Goal: Task Accomplishment & Management: Complete application form

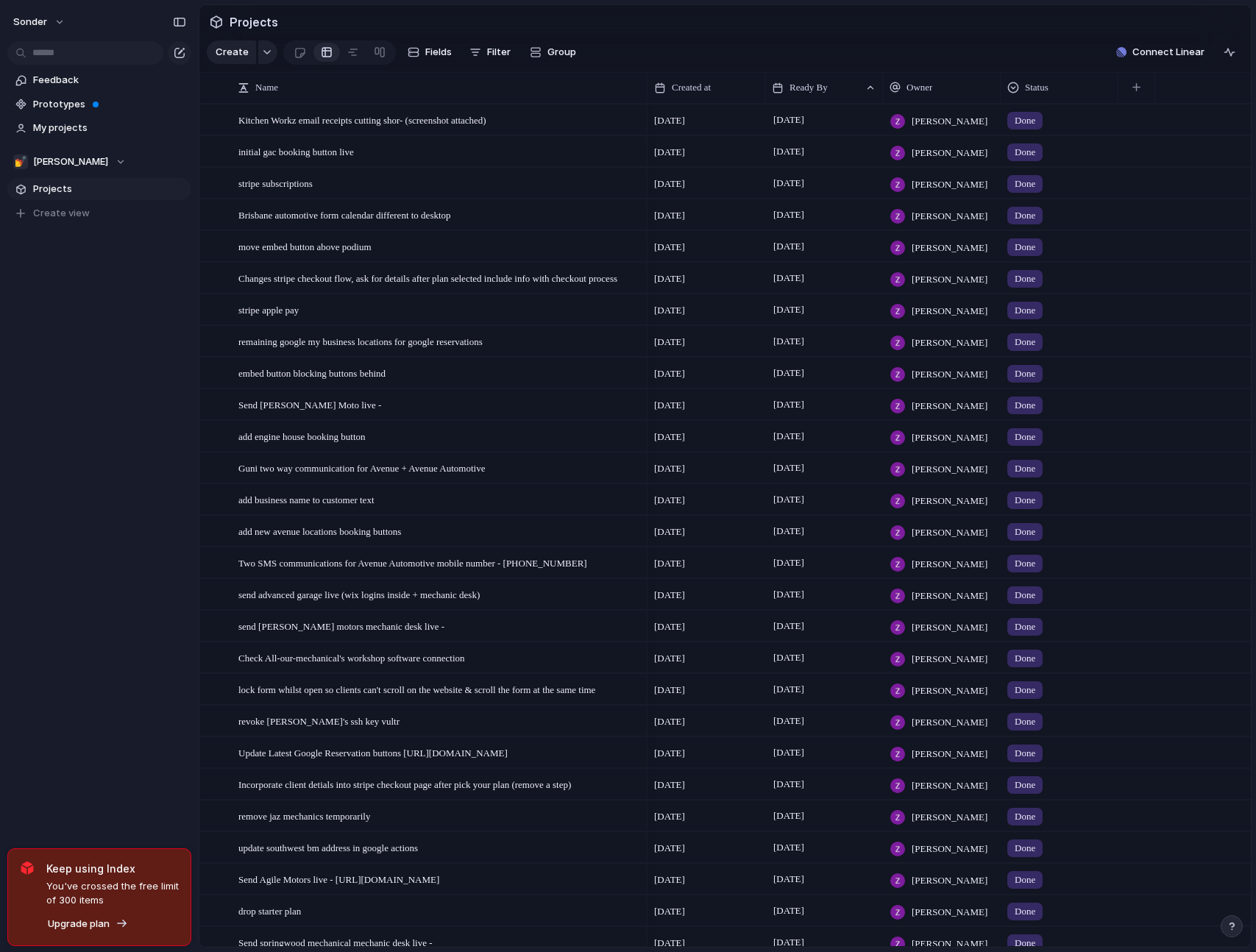
scroll to position [623, 0]
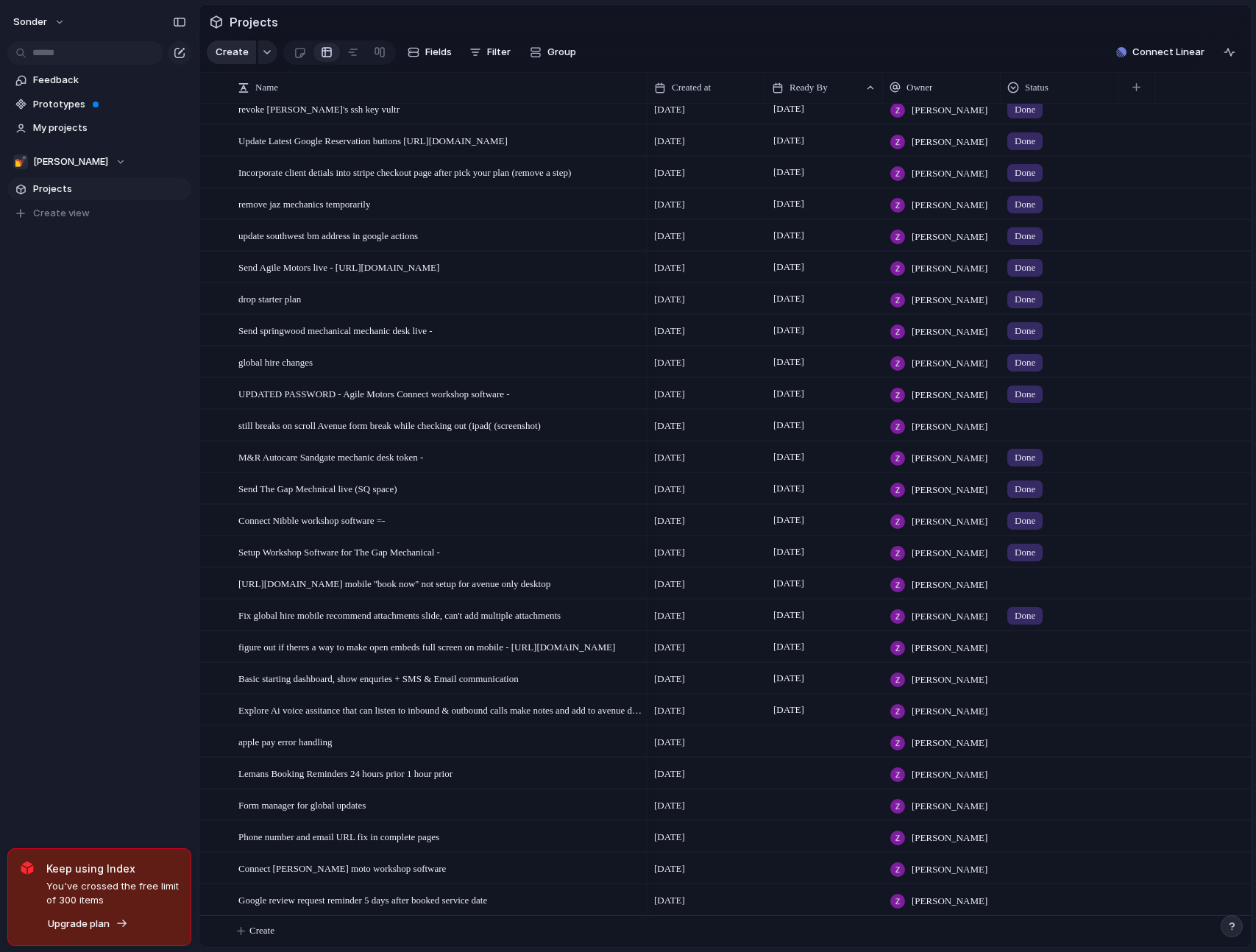
click at [227, 60] on span "Create" at bounding box center [232, 52] width 33 height 15
click at [279, 937] on button "Create" at bounding box center [744, 930] width 1060 height 30
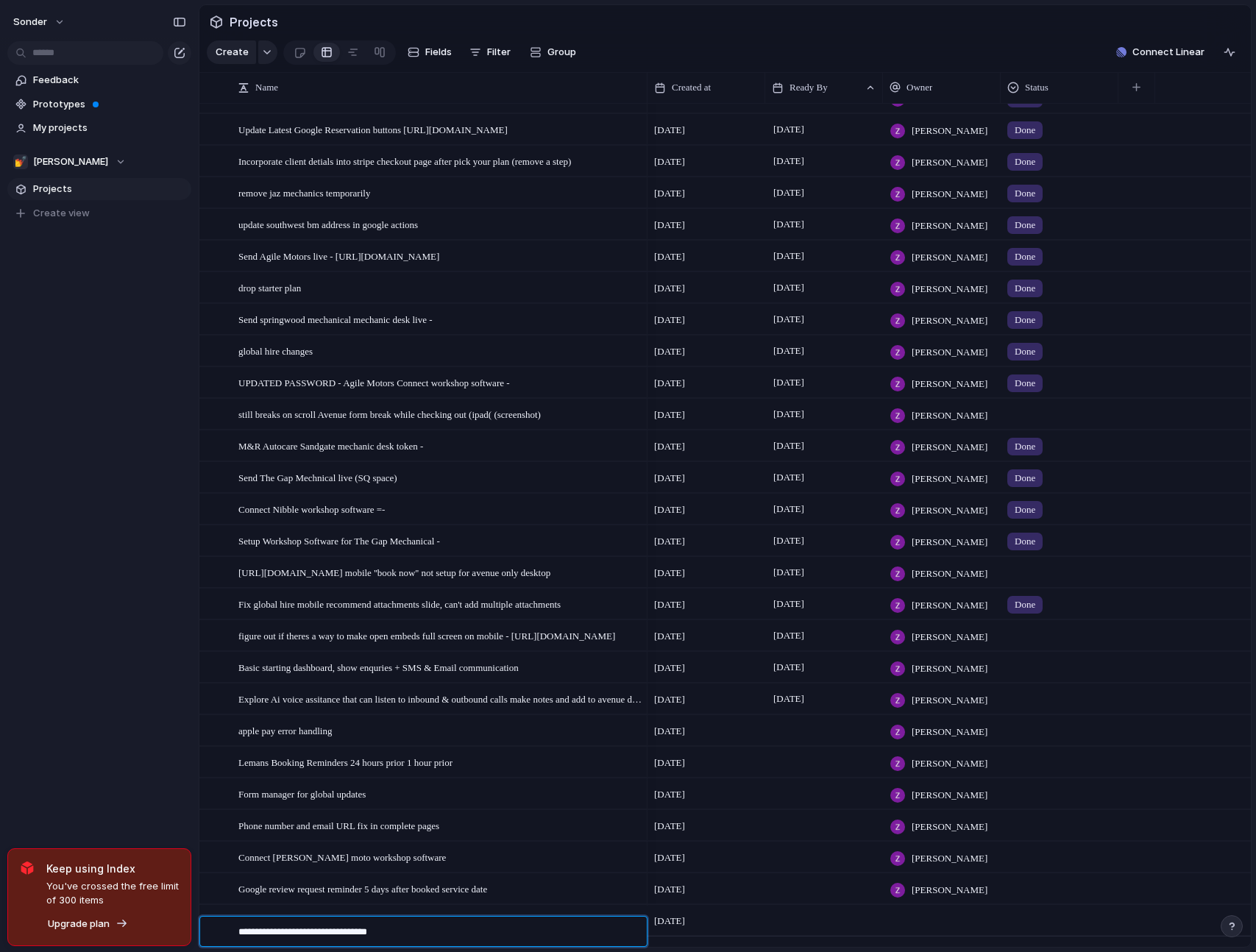
type textarea "**********"
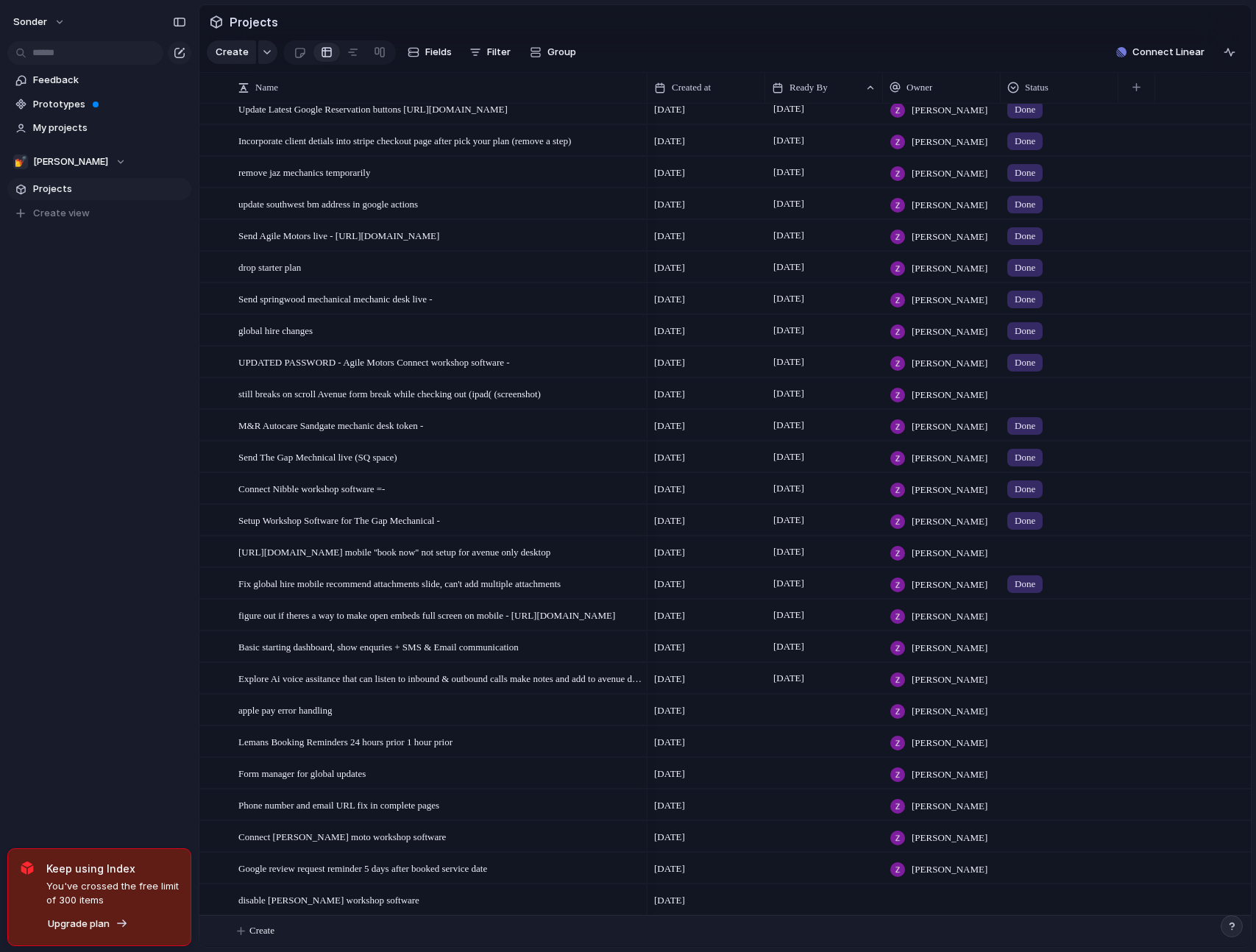
click at [803, 896] on div at bounding box center [824, 899] width 118 height 30
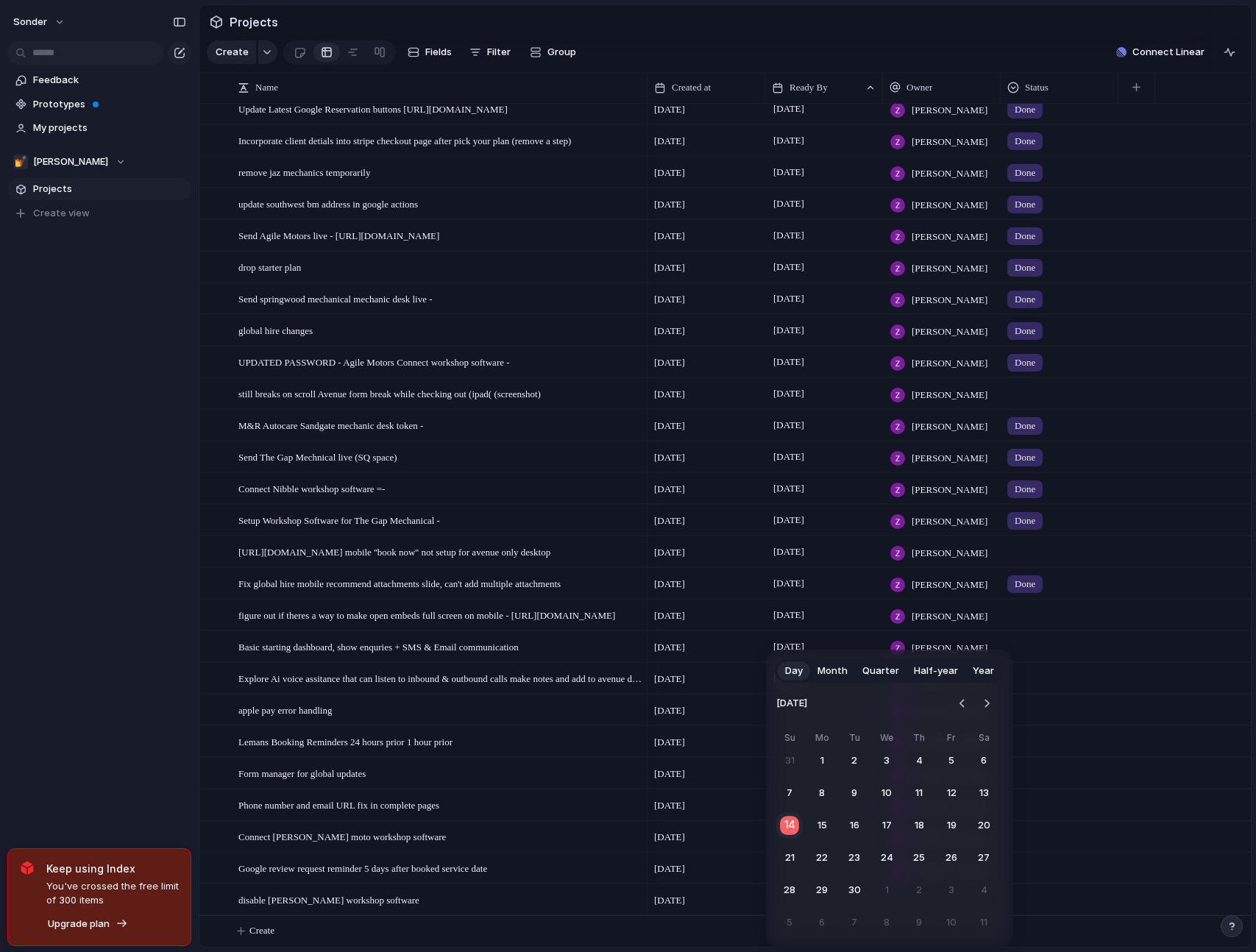
click at [790, 818] on button "14" at bounding box center [790, 825] width 29 height 29
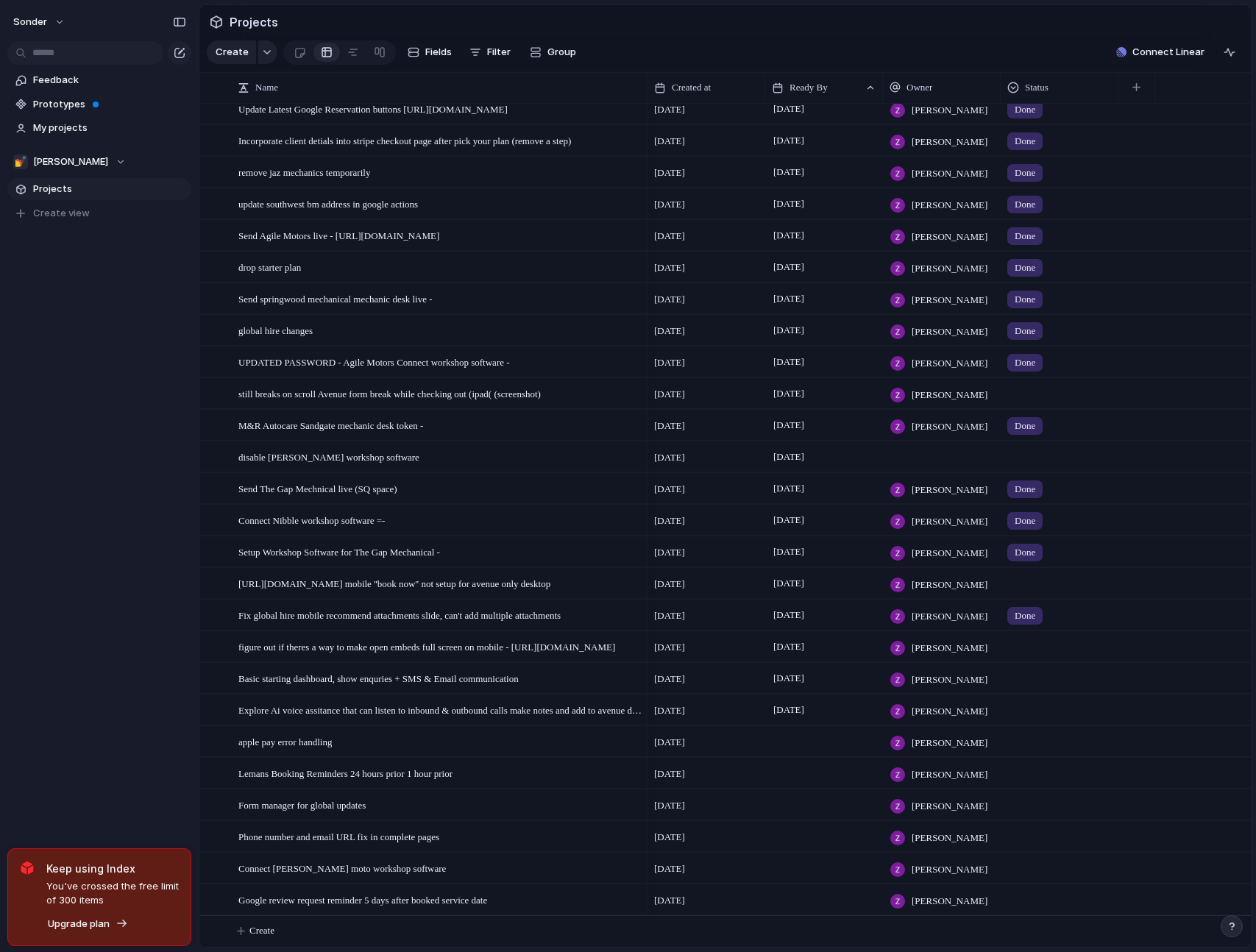
click at [946, 457] on div at bounding box center [942, 457] width 118 height 30
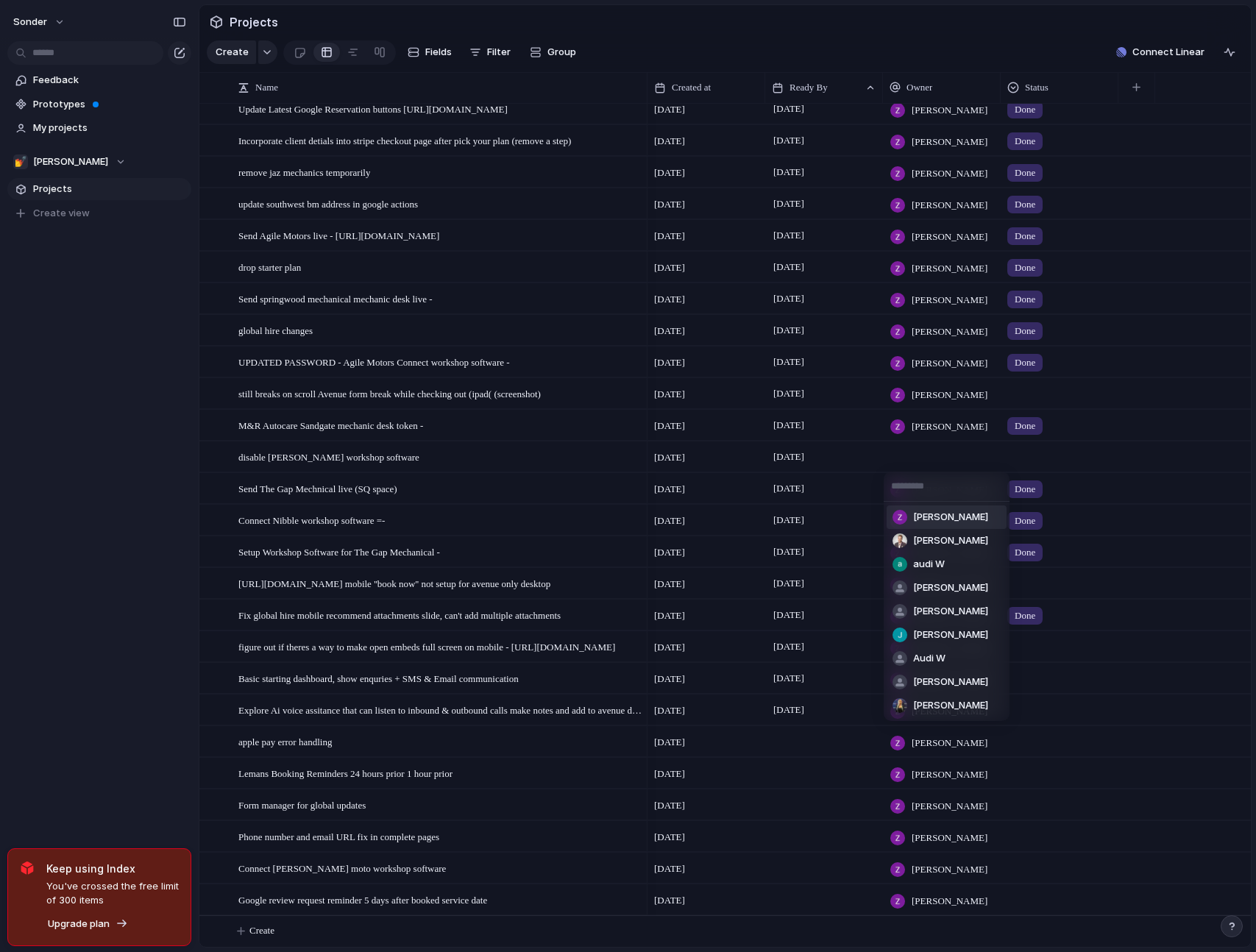
click at [935, 516] on span "[PERSON_NAME]" at bounding box center [951, 517] width 75 height 15
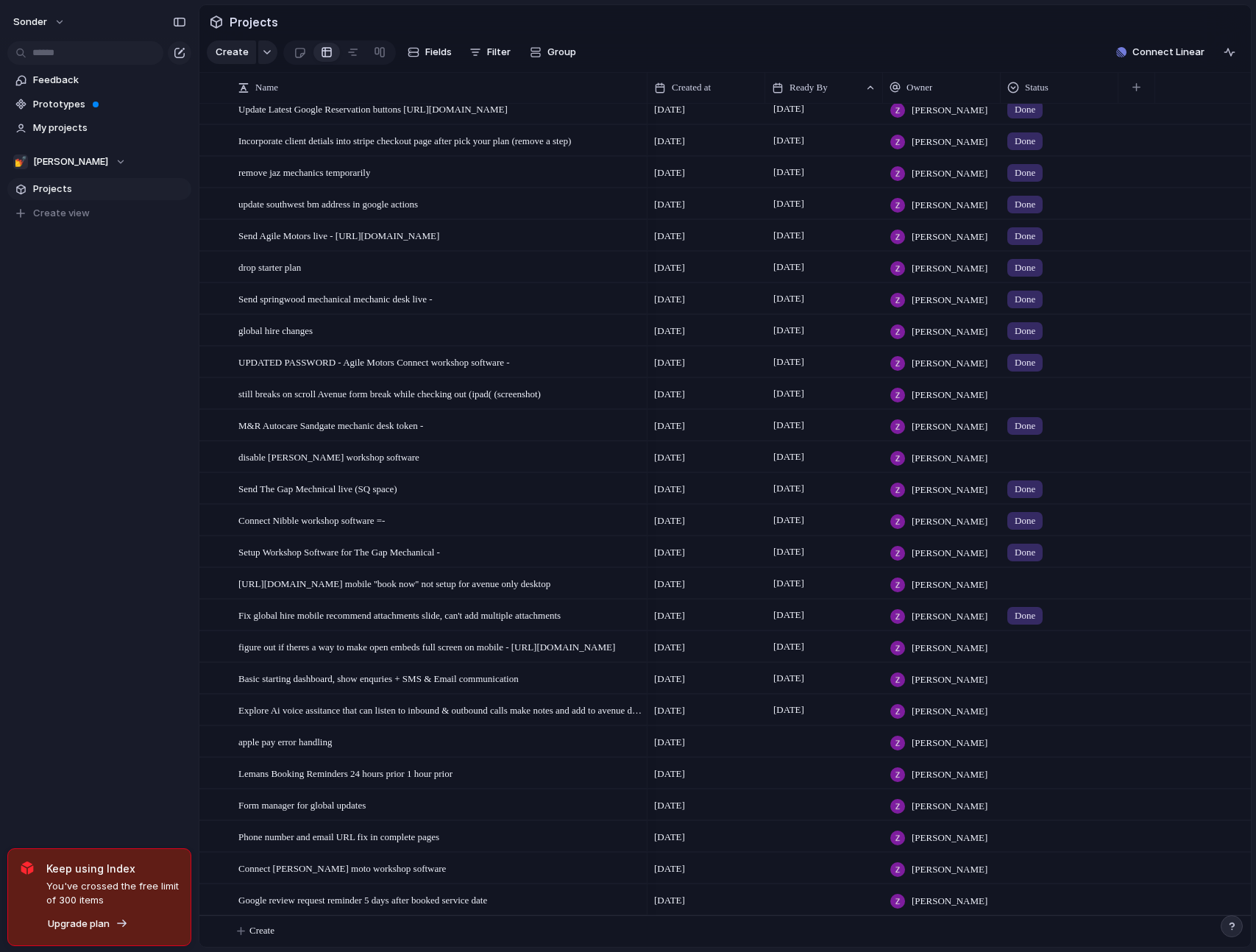
click at [1026, 459] on div at bounding box center [1060, 454] width 116 height 24
click at [1053, 545] on li "Done" at bounding box center [1064, 543] width 120 height 25
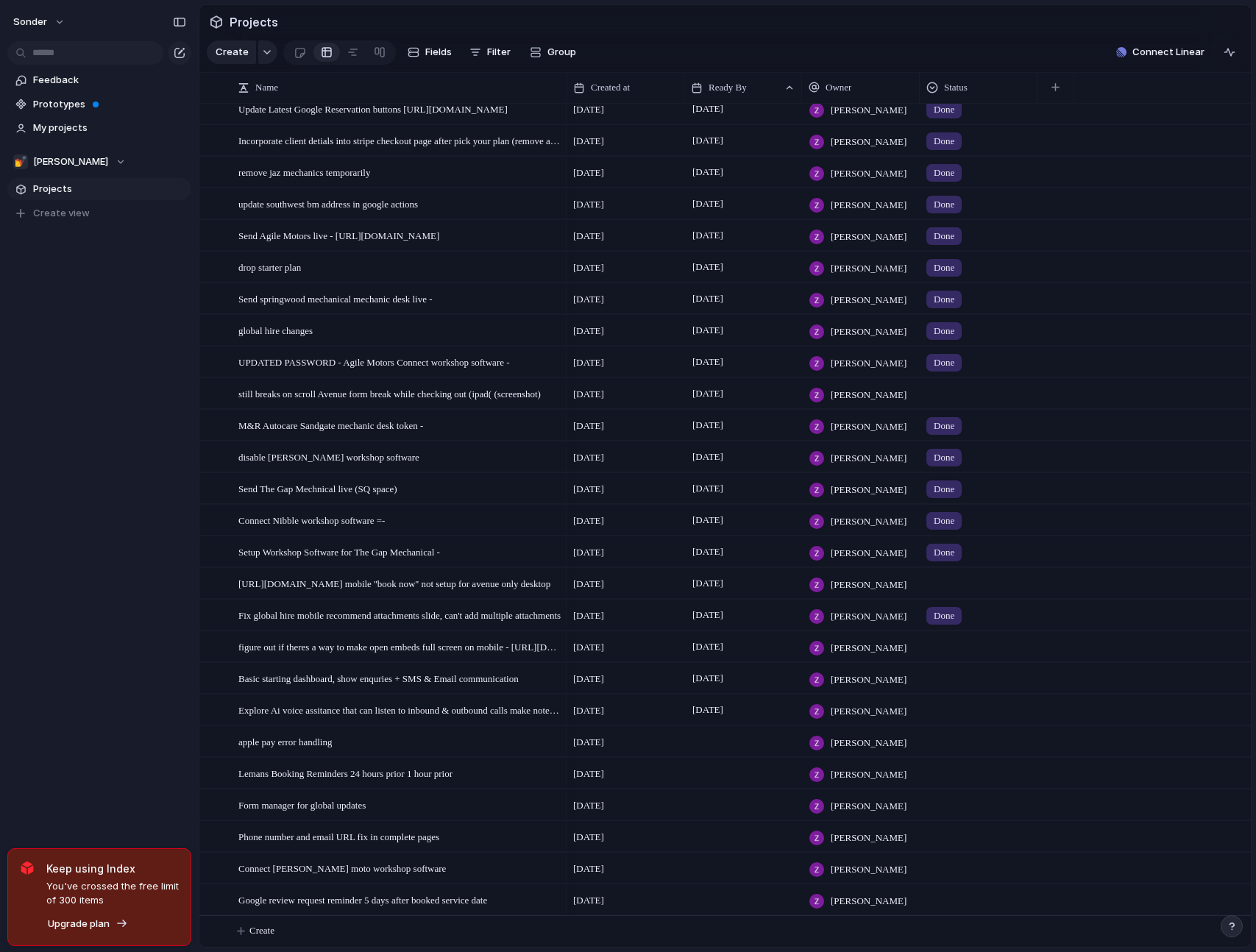
drag, startPoint x: 644, startPoint y: 97, endPoint x: 562, endPoint y: 118, distance: 84.6
click at [562, 118] on div "Name Created at Ready By Owner Status Kitchen Workz email receipts cutting shor…" at bounding box center [726, 509] width 1052 height 875
click at [608, 61] on section "Create Fields Filter Group Zoom Collapse Connect Linear Clear Save for everyone" at bounding box center [726, 54] width 1052 height 35
